Goal: Information Seeking & Learning: Learn about a topic

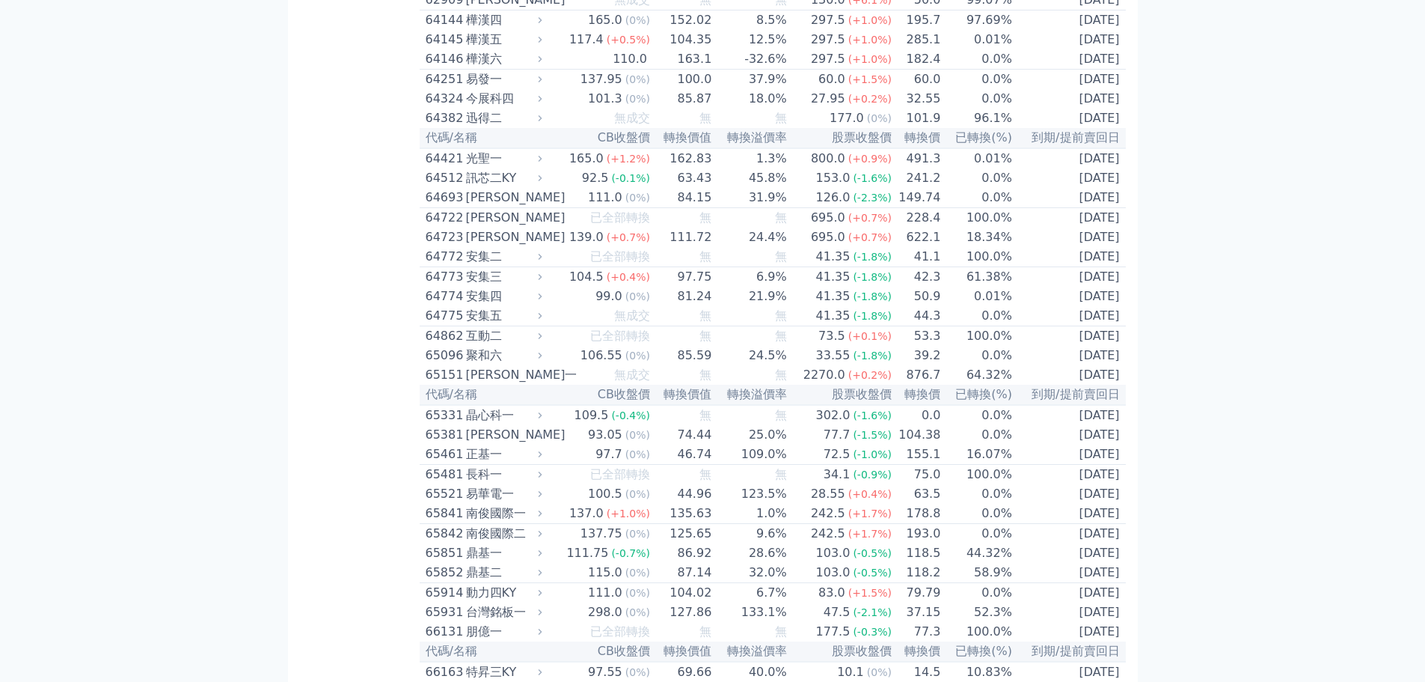
scroll to position [6158, 0]
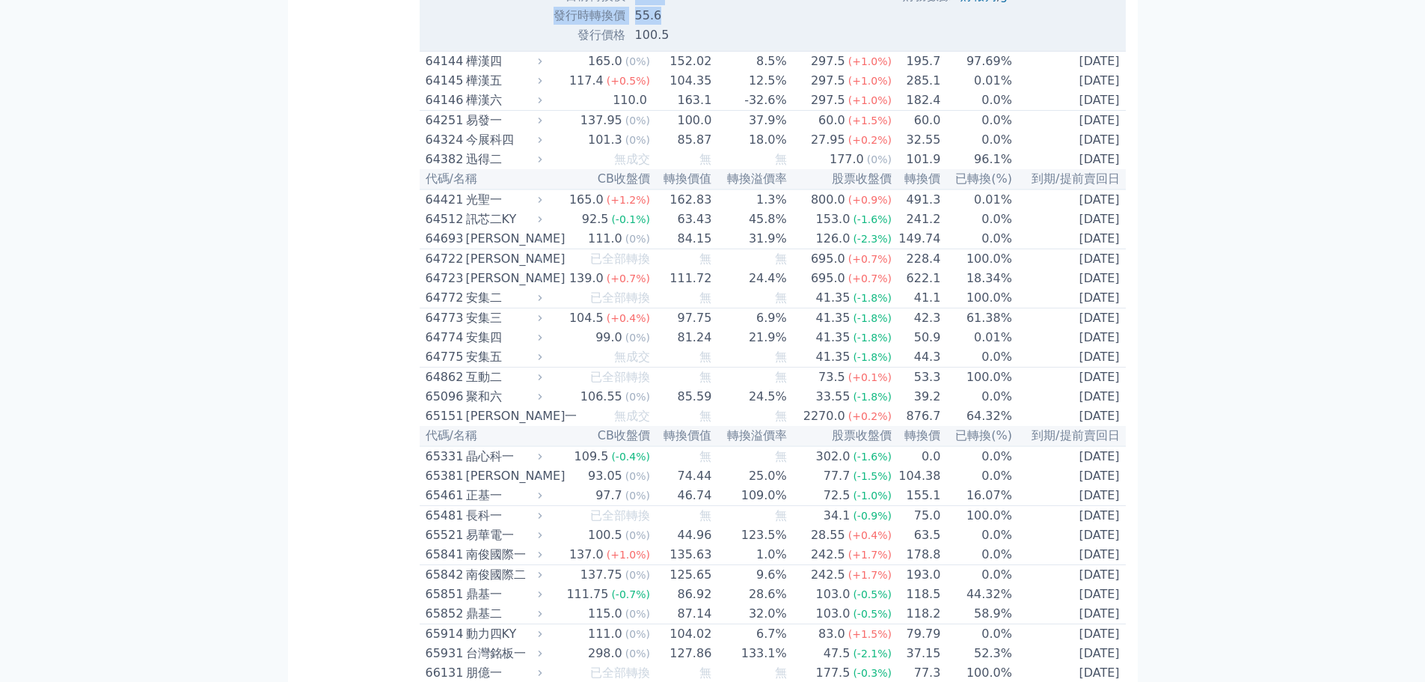
drag, startPoint x: 631, startPoint y: 464, endPoint x: 694, endPoint y: 465, distance: 62.9
click at [697, 23] on td "55.6" at bounding box center [686, 13] width 120 height 19
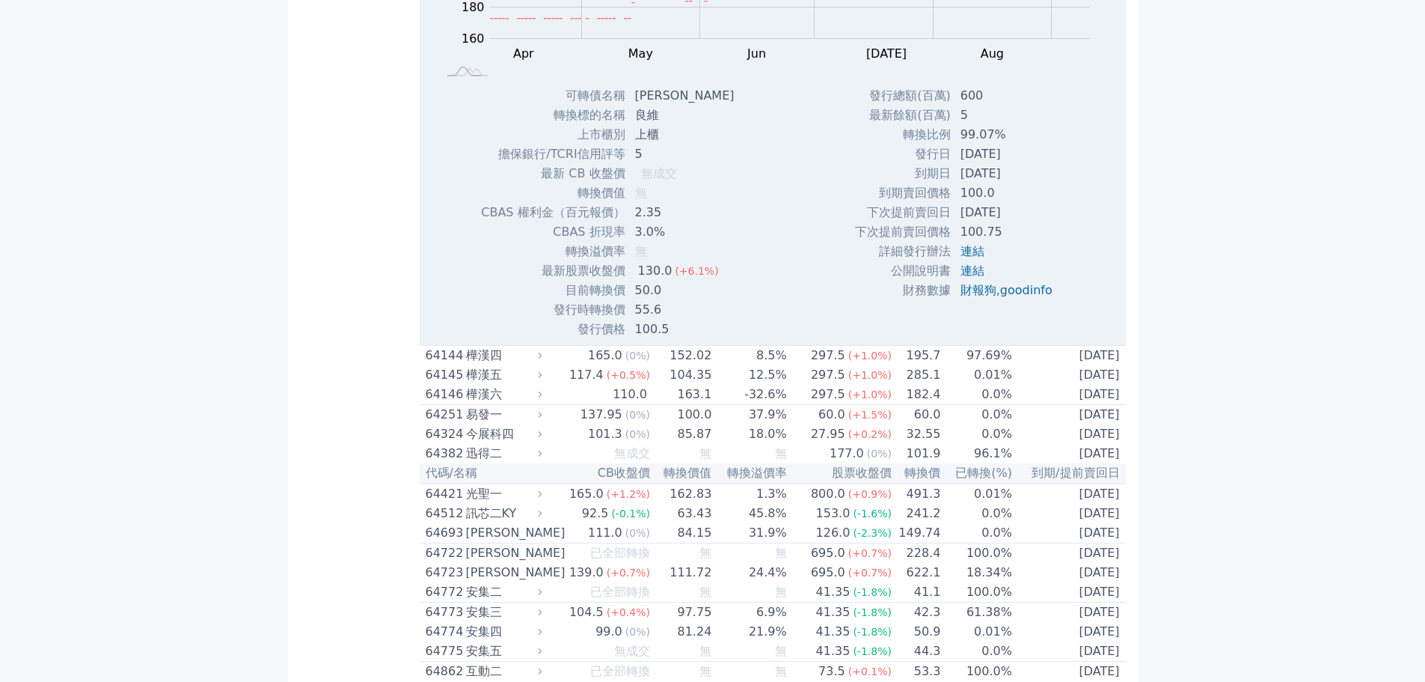
scroll to position [6308, 0]
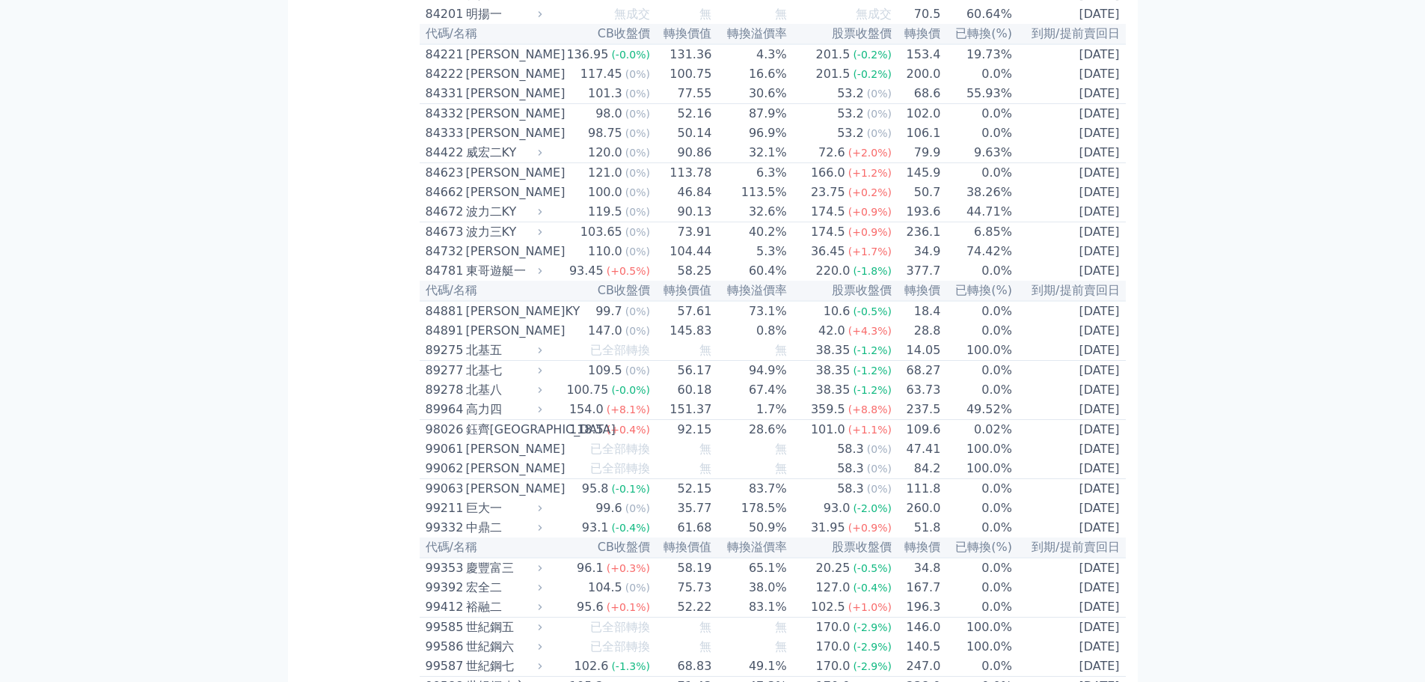
scroll to position [9091, 0]
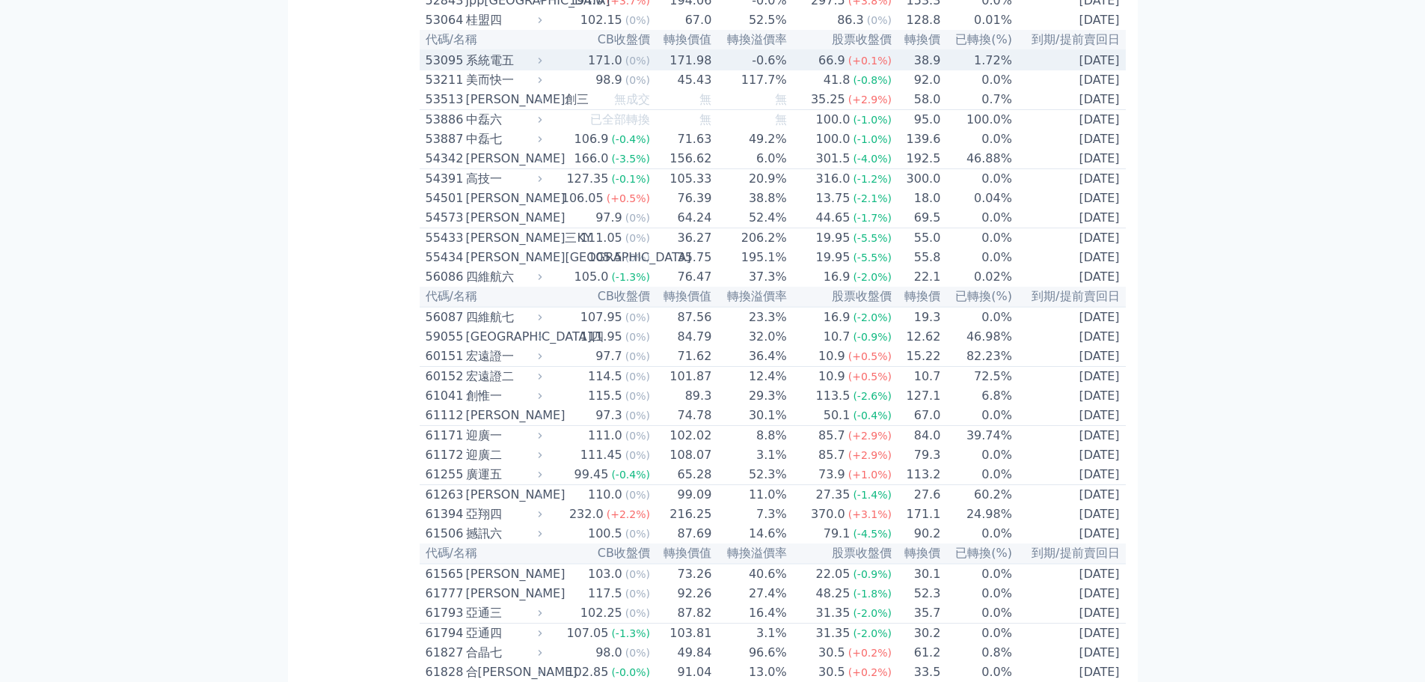
scroll to position [4973, 0]
click at [508, 69] on div "系統電五" at bounding box center [502, 60] width 73 height 18
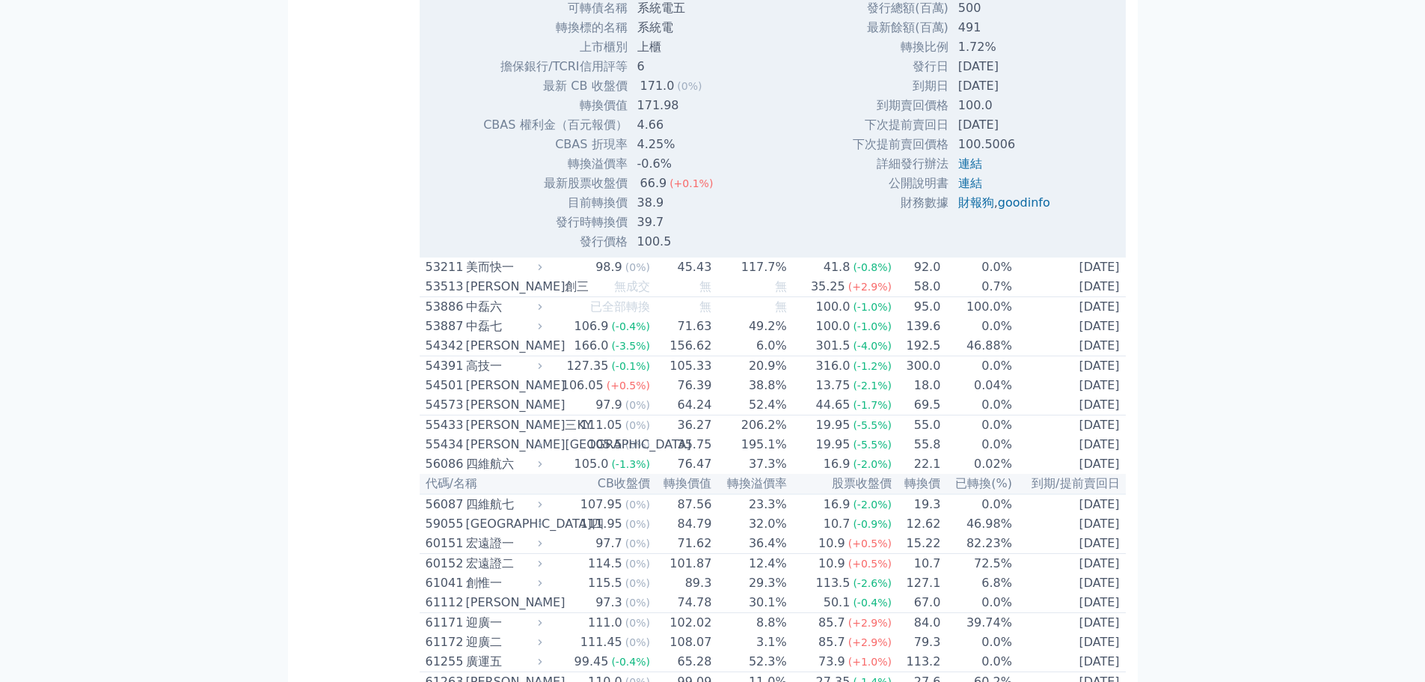
scroll to position [5272, 0]
drag, startPoint x: 967, startPoint y: 441, endPoint x: 1041, endPoint y: 469, distance: 79.4
click at [1041, 212] on tbody "發行總額(百萬) 500 最新餘額(百萬) 491 轉換比例 1.72% 發行日 [DATE] 到期日 [DATE] 到期賣回價格 100.0 100.5006" at bounding box center [957, 105] width 210 height 214
click at [1041, 114] on td "100.0" at bounding box center [1006, 104] width 113 height 19
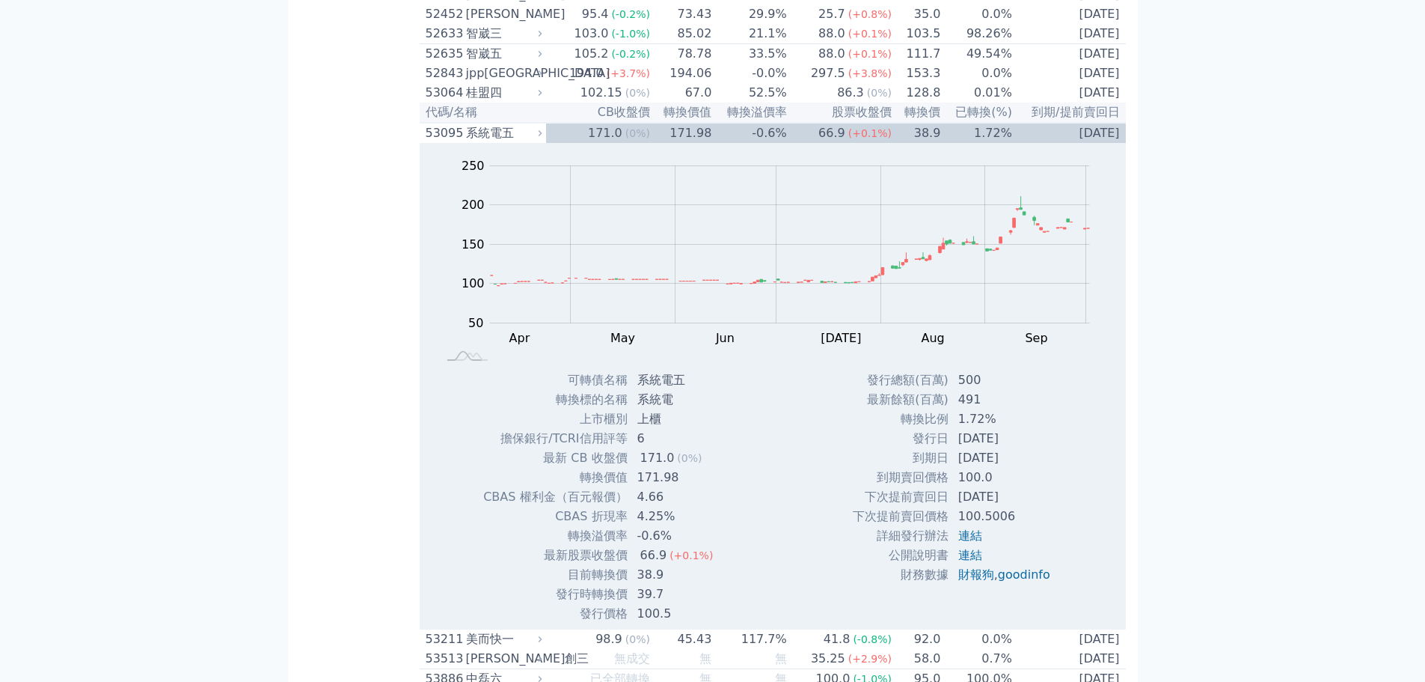
scroll to position [4899, 0]
